Goal: Information Seeking & Learning: Learn about a topic

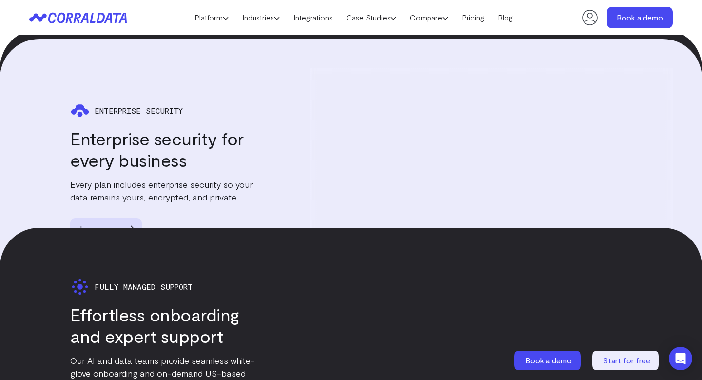
scroll to position [1698, 0]
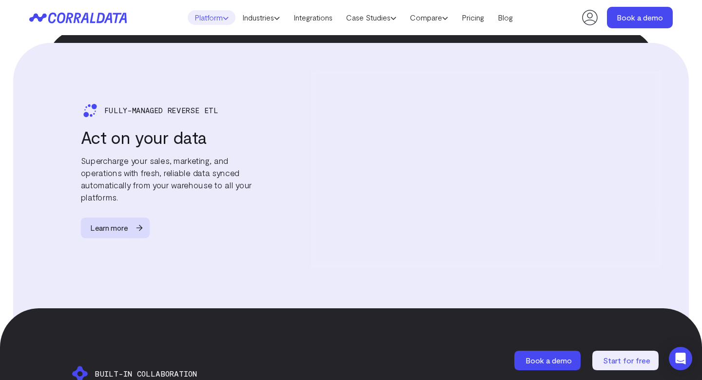
click at [223, 20] on icon at bounding box center [226, 18] width 6 height 6
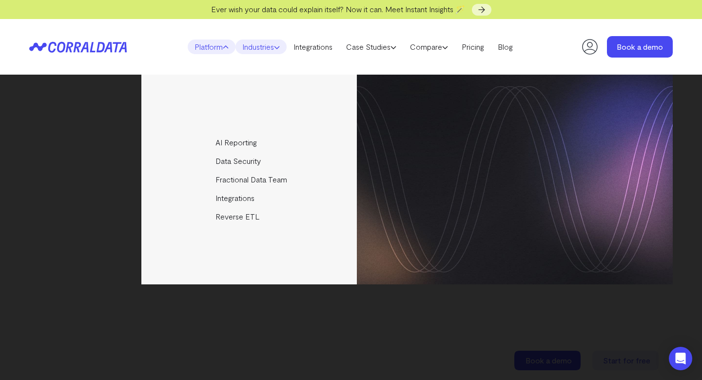
click at [273, 50] on link "Industries" at bounding box center [260, 46] width 51 height 15
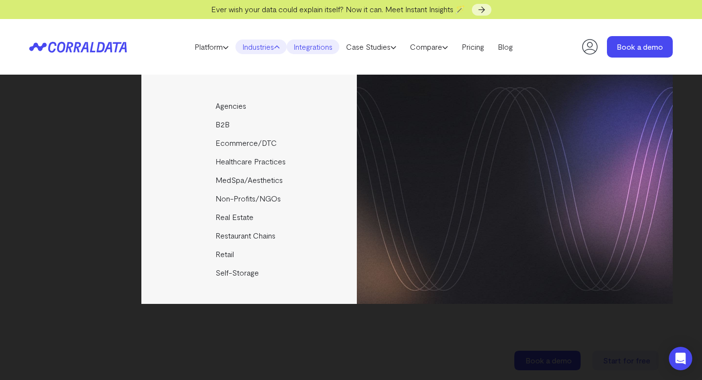
click at [323, 49] on link "Integrations" at bounding box center [312, 46] width 53 height 15
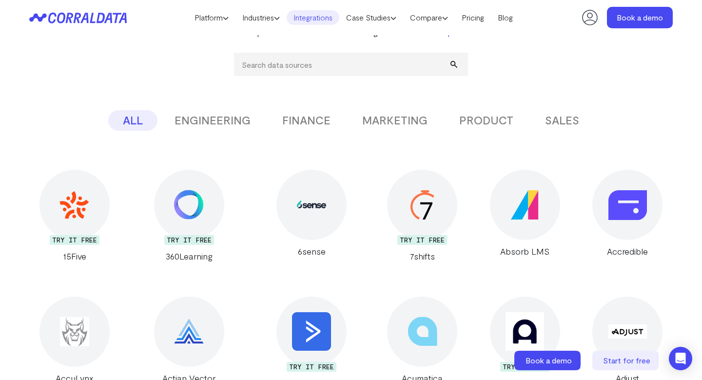
scroll to position [138, 0]
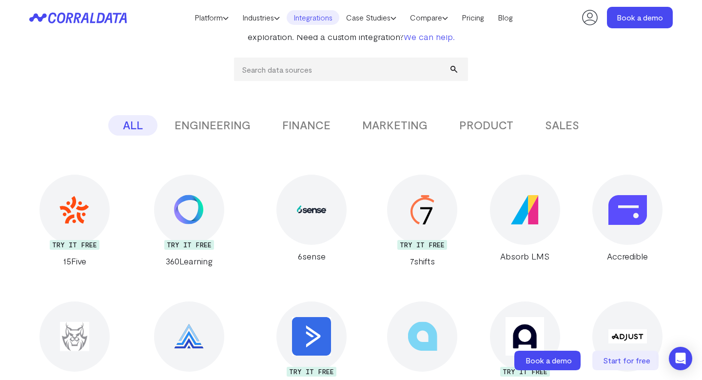
click at [376, 127] on button "MARKETING" at bounding box center [394, 125] width 95 height 20
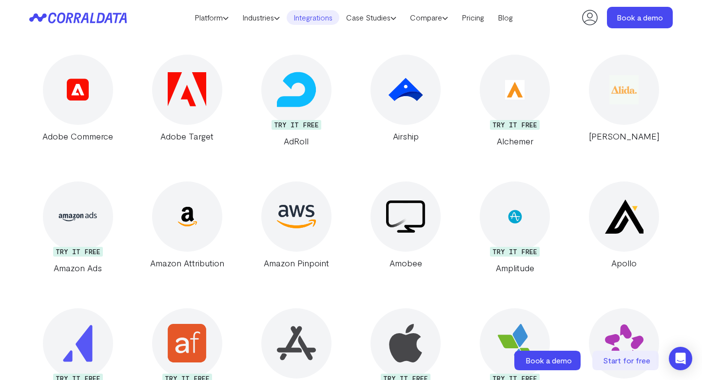
scroll to position [0, 0]
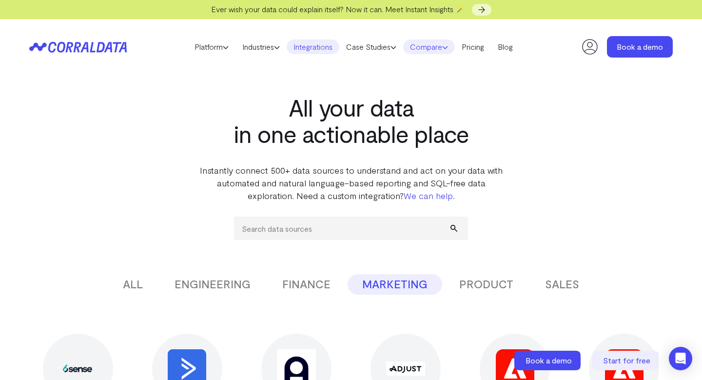
click at [446, 45] on link "Compare" at bounding box center [429, 46] width 52 height 15
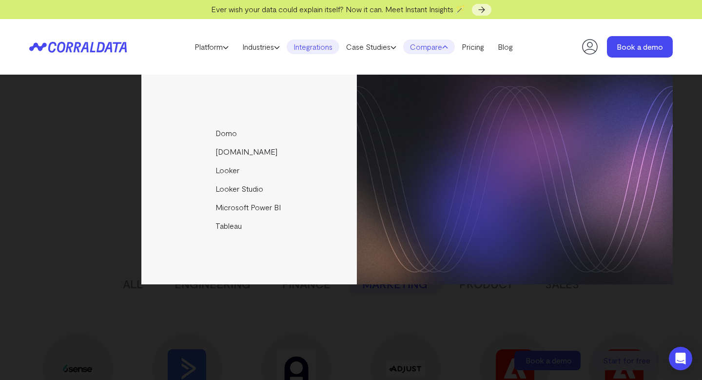
click at [446, 45] on link "Compare" at bounding box center [429, 46] width 52 height 15
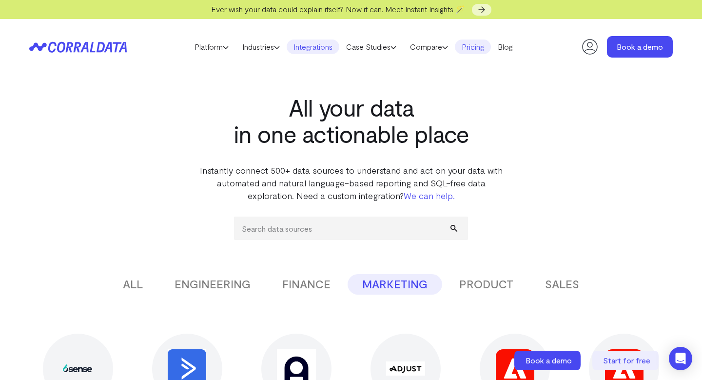
click at [474, 49] on link "Pricing" at bounding box center [473, 46] width 36 height 15
